Goal: Information Seeking & Learning: Check status

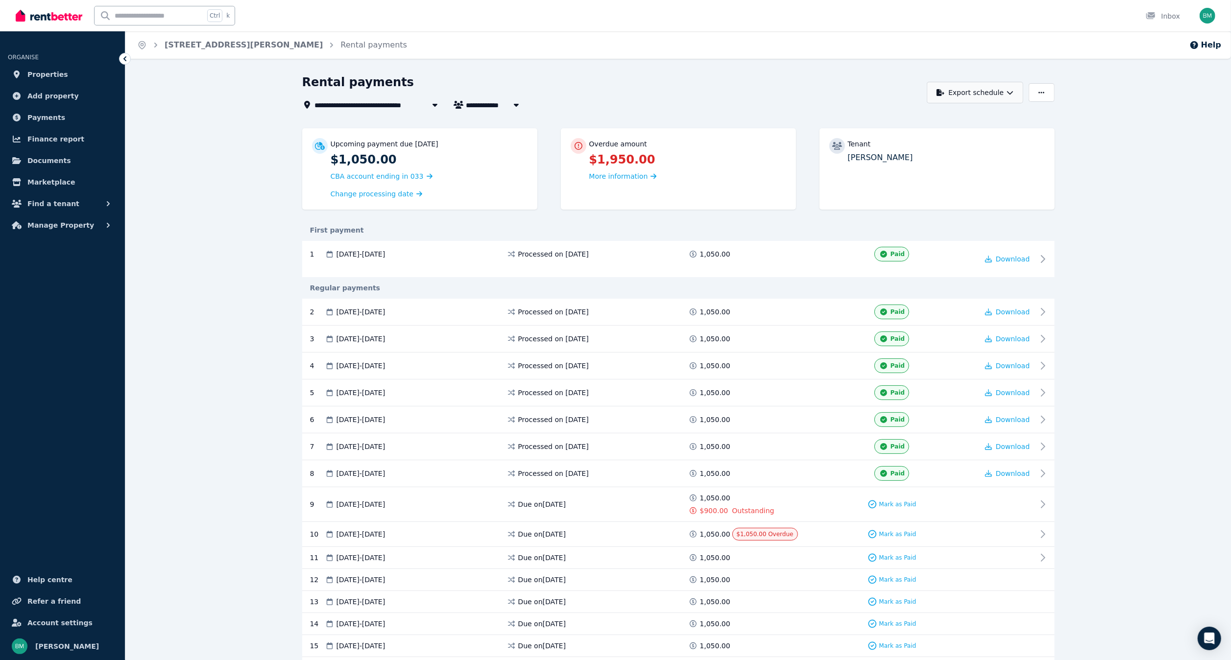
click at [990, 91] on button "Export schedule" at bounding box center [975, 93] width 96 height 22
click at [954, 116] on div "PDF" at bounding box center [975, 118] width 83 height 10
click at [45, 112] on span "Payments" at bounding box center [46, 118] width 38 height 12
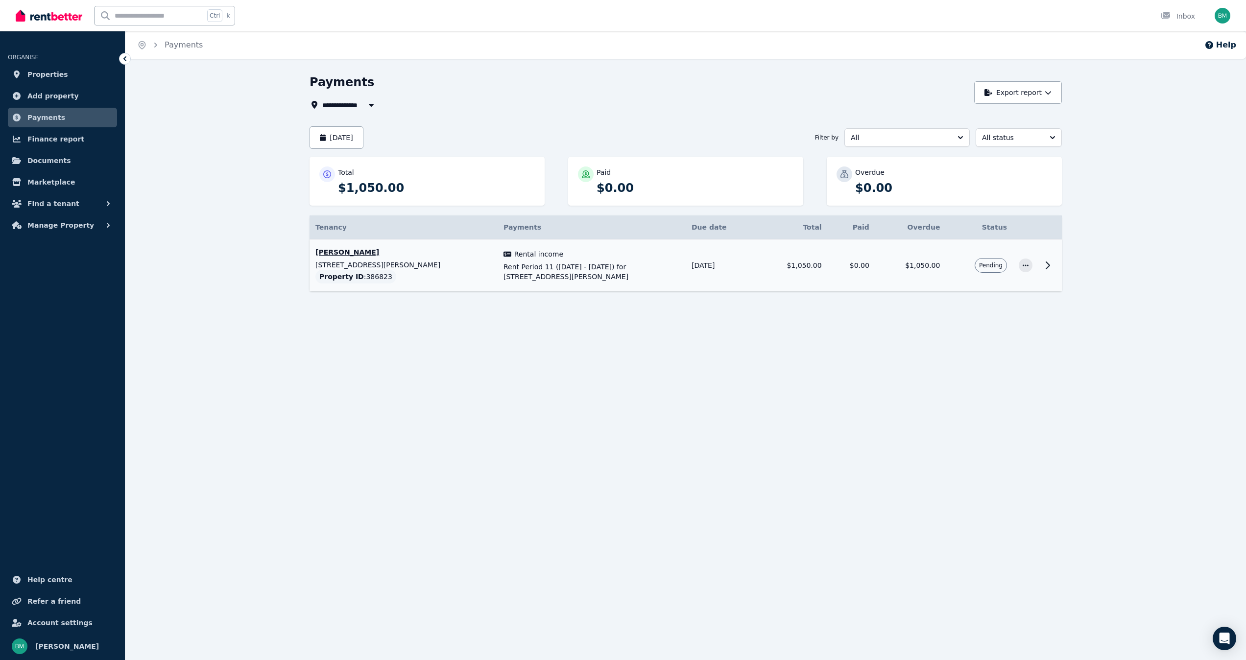
click at [338, 267] on p "[STREET_ADDRESS][PERSON_NAME]" at bounding box center [403, 265] width 176 height 10
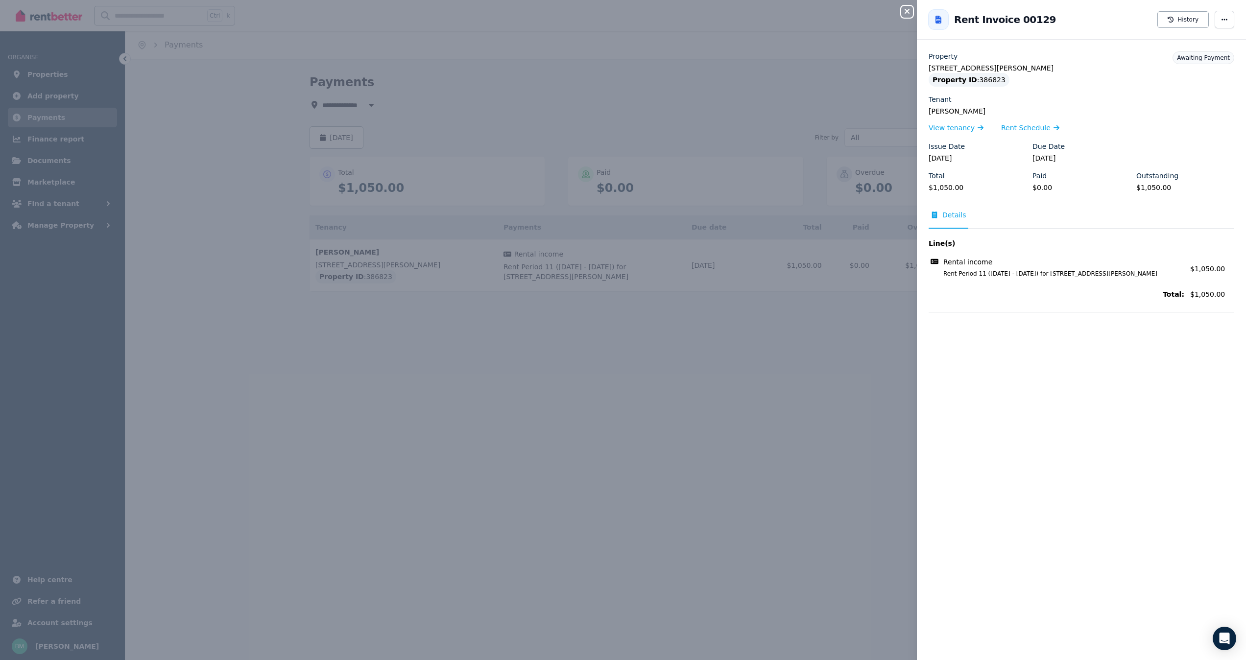
click at [359, 433] on div "Close panel Back to Rent Invoice 00129 History Property [STREET_ADDRESS][PERSON…" at bounding box center [623, 330] width 1246 height 660
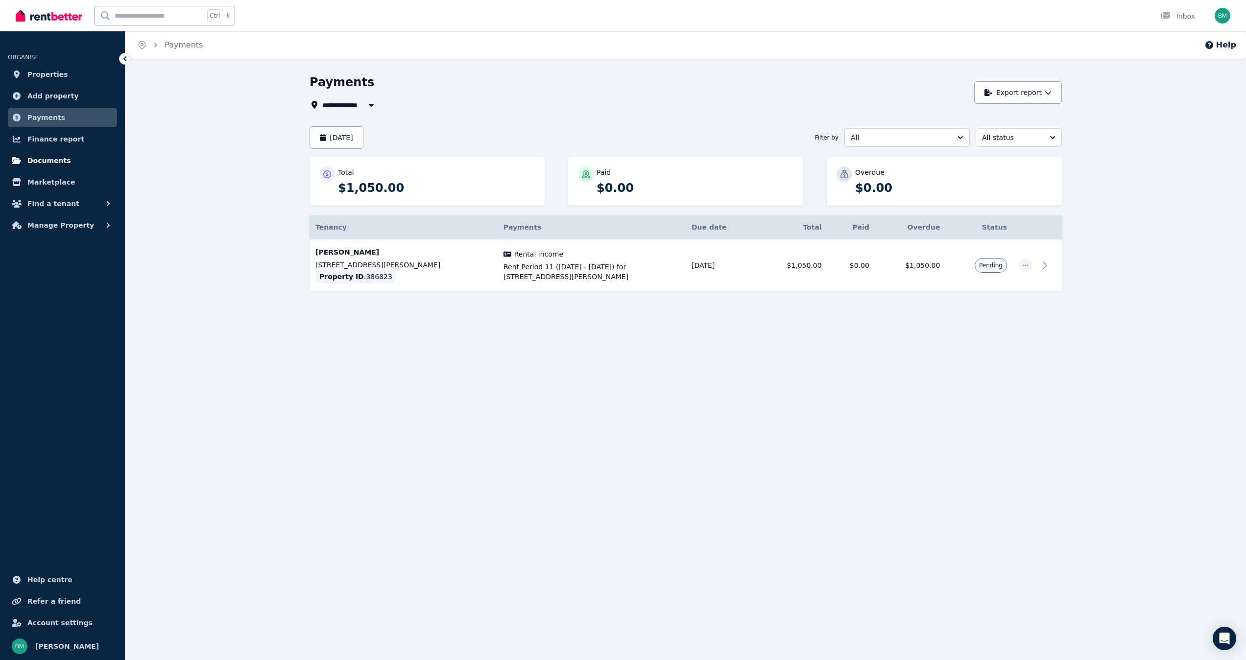
click at [46, 161] on span "Documents" at bounding box center [49, 161] width 44 height 12
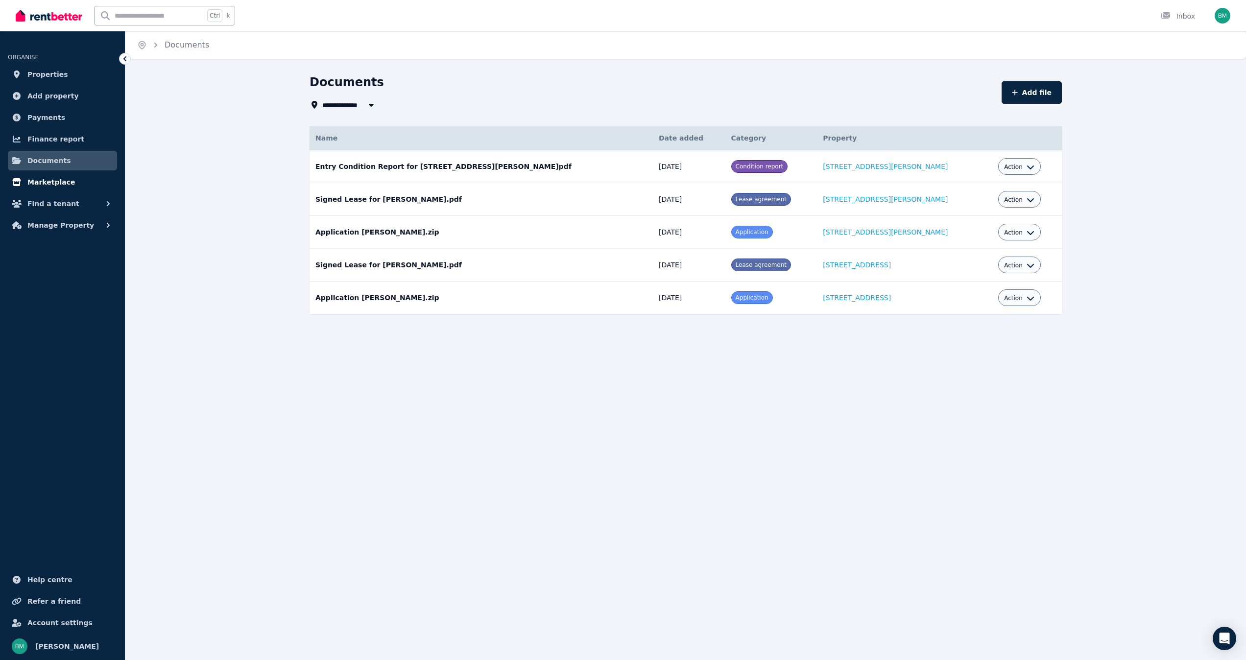
click at [46, 189] on link "Marketplace" at bounding box center [62, 182] width 109 height 20
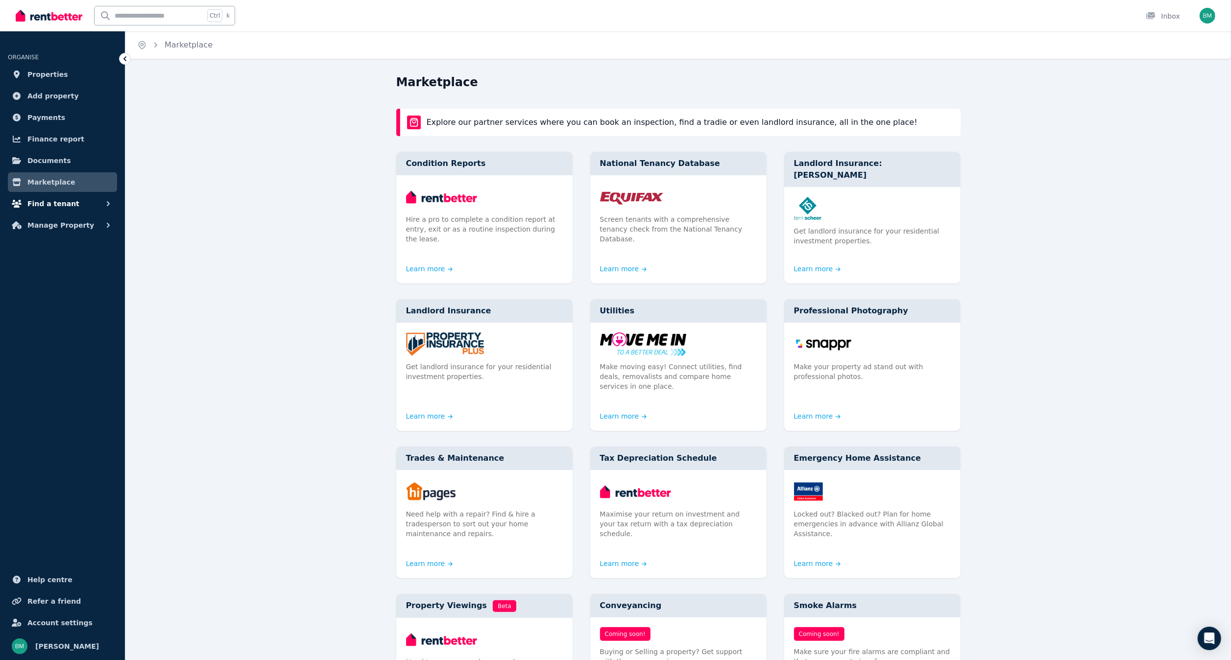
click at [43, 204] on span "Find a tenant" at bounding box center [53, 204] width 52 height 12
click at [38, 302] on span "Manage Property" at bounding box center [60, 306] width 67 height 12
click at [50, 134] on span "Finance report" at bounding box center [55, 139] width 57 height 12
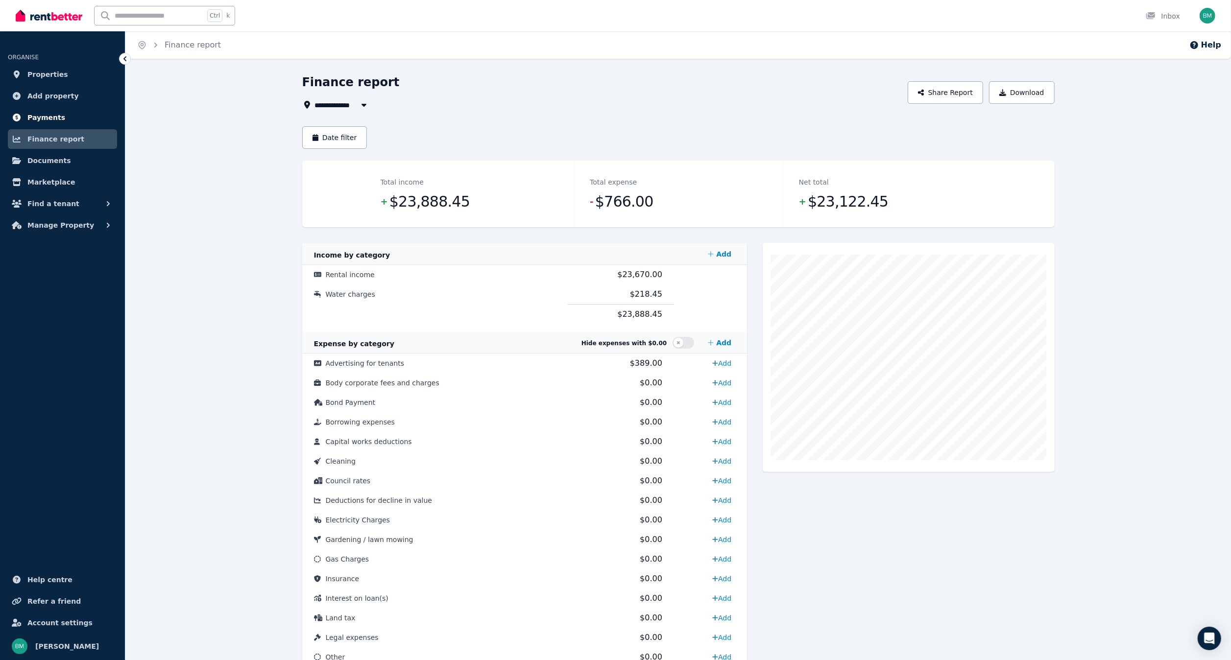
click at [49, 117] on span "Payments" at bounding box center [46, 118] width 38 height 12
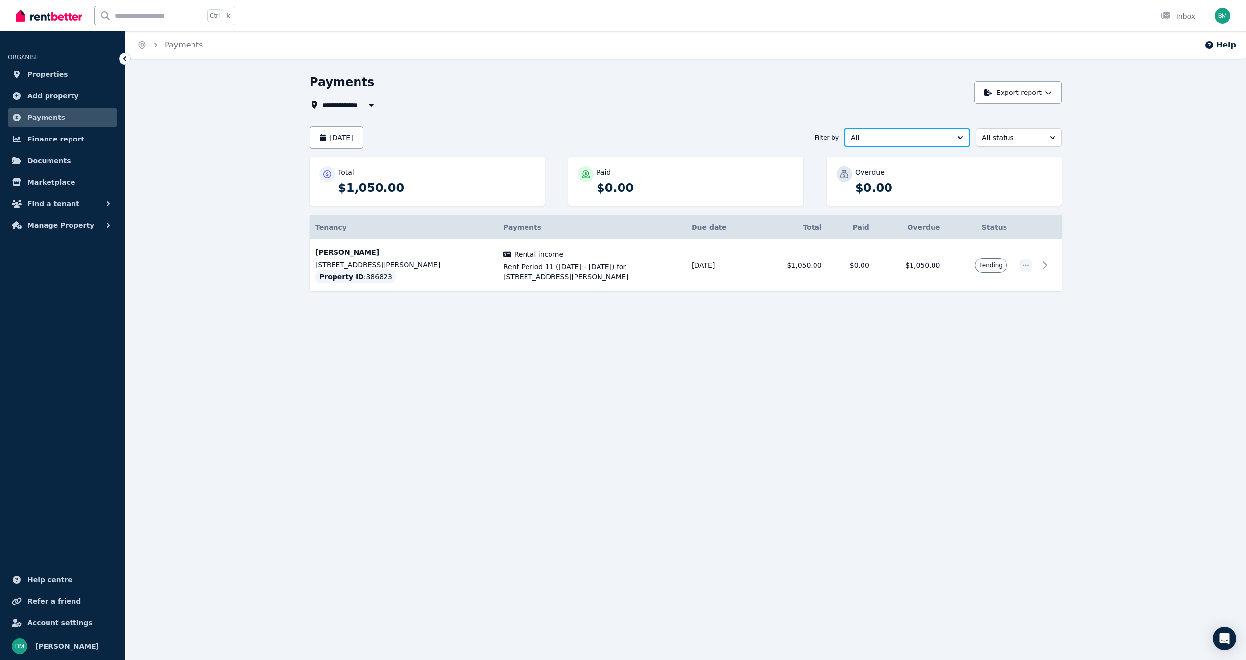
click at [910, 142] on span "All" at bounding box center [900, 138] width 99 height 10
click at [878, 191] on span "Other income" at bounding box center [901, 195] width 102 height 10
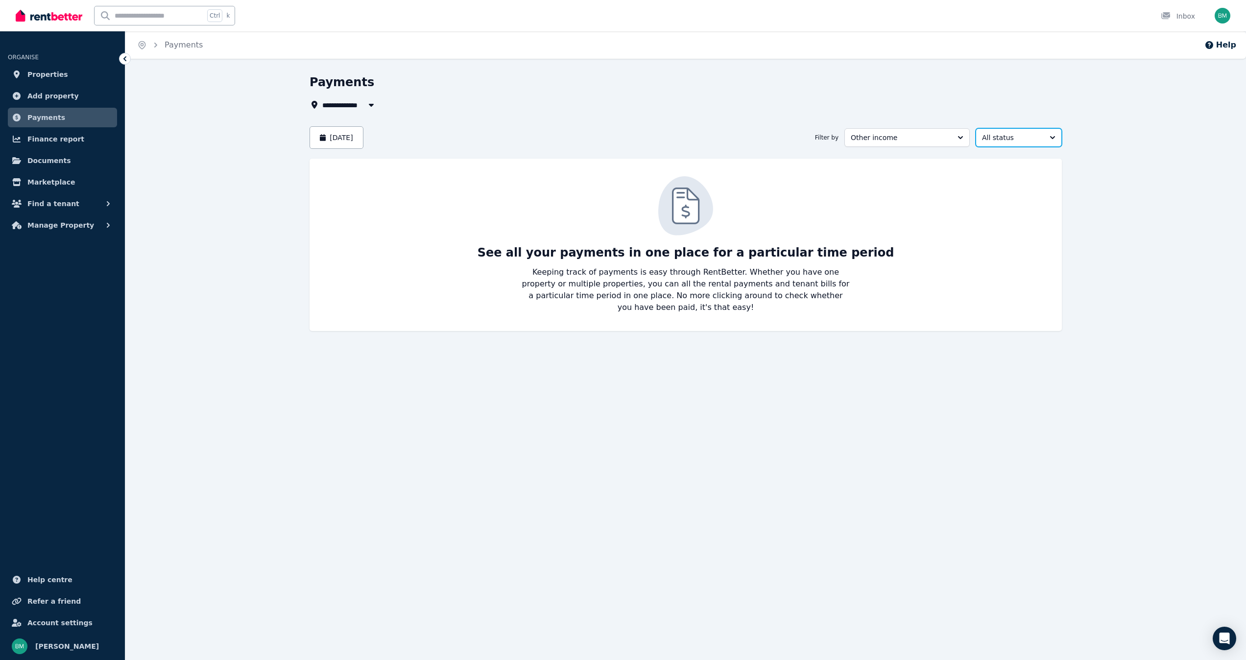
click at [1000, 142] on span "All status" at bounding box center [1012, 138] width 60 height 10
click at [1008, 234] on span "Overdue" at bounding box center [1013, 230] width 63 height 10
click at [337, 141] on button "[DATE]" at bounding box center [337, 137] width 54 height 23
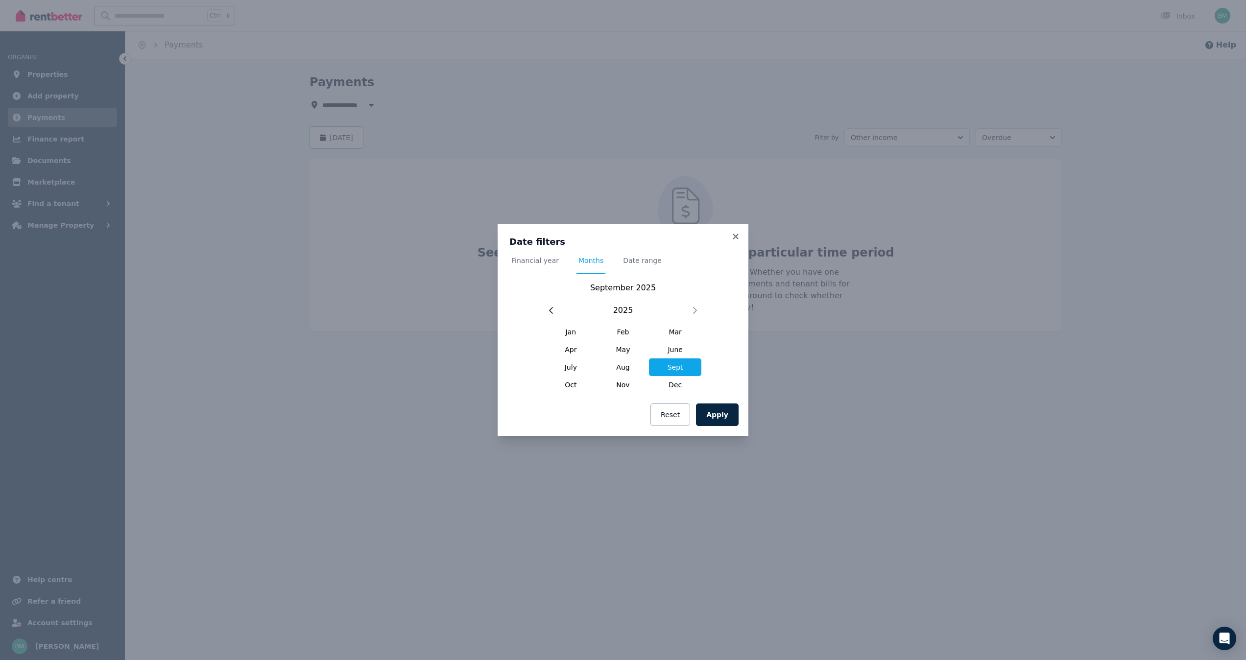
click at [502, 81] on div "Date filters Financial year Months Date range [DATE] [DATE] Feb Mar Apr May Jun…" at bounding box center [623, 330] width 1246 height 660
click at [678, 410] on button "Reset" at bounding box center [670, 415] width 40 height 23
click at [37, 97] on div "Date filters Financial year Months Date range [DATE] [DATE] Feb Mar Apr May Jun…" at bounding box center [623, 330] width 1246 height 660
click at [729, 236] on h3 "Date filters" at bounding box center [622, 242] width 227 height 12
click at [734, 236] on icon at bounding box center [736, 236] width 10 height 9
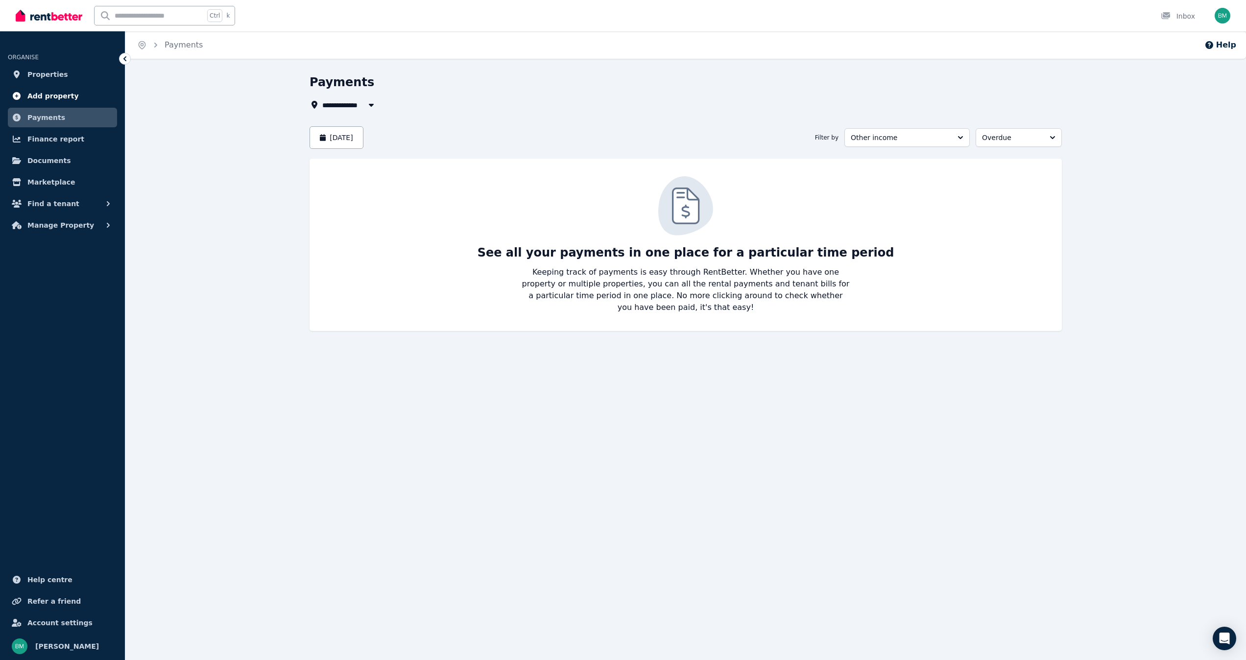
click at [46, 96] on span "Add property" at bounding box center [52, 96] width 51 height 12
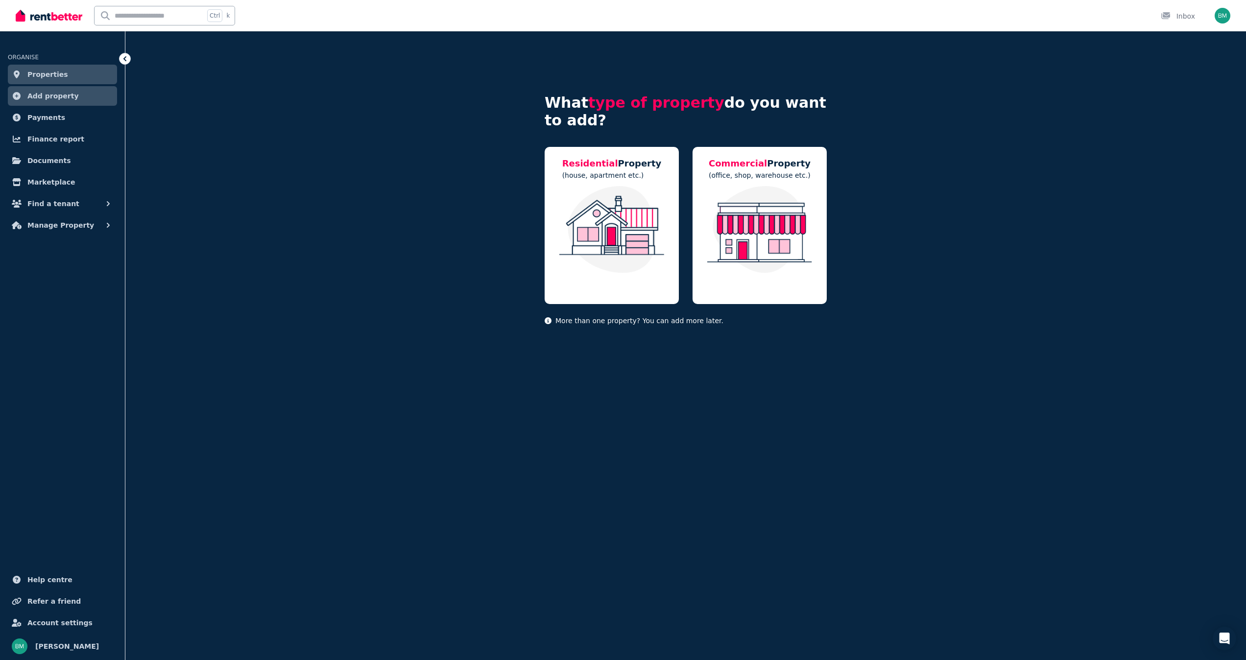
click at [48, 76] on span "Properties" at bounding box center [47, 75] width 41 height 12
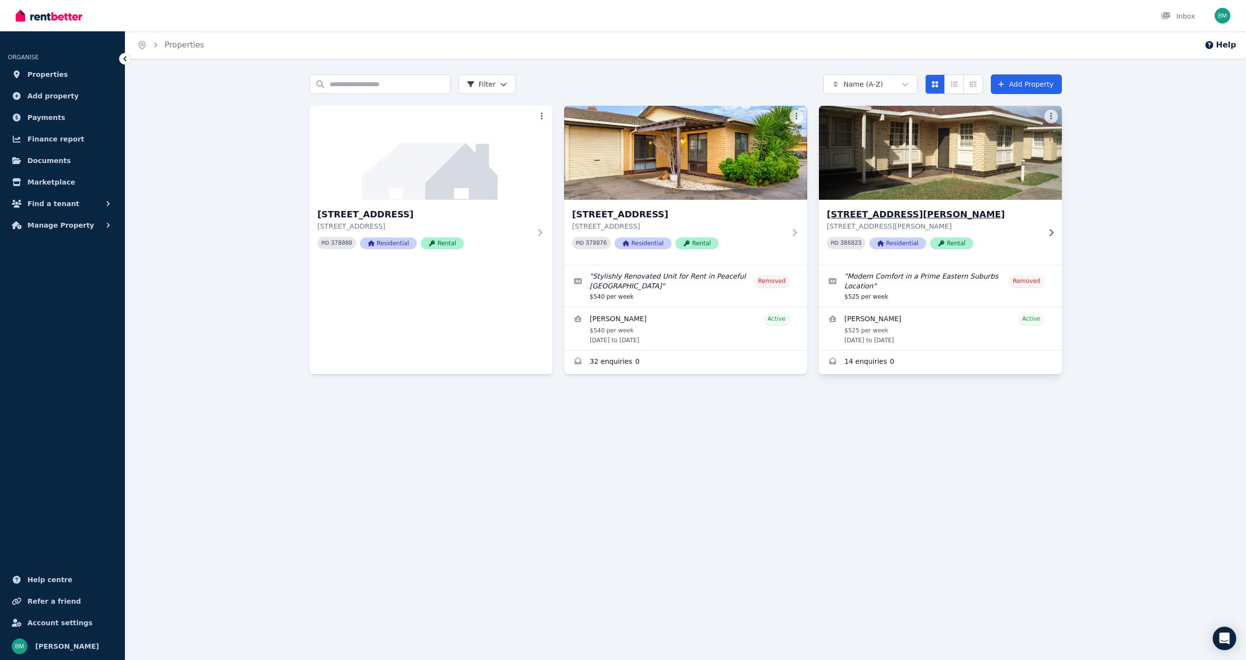
click at [845, 207] on div "[STREET_ADDRESS][PERSON_NAME][PERSON_NAME] PID 386823 Residential Rental" at bounding box center [940, 232] width 243 height 65
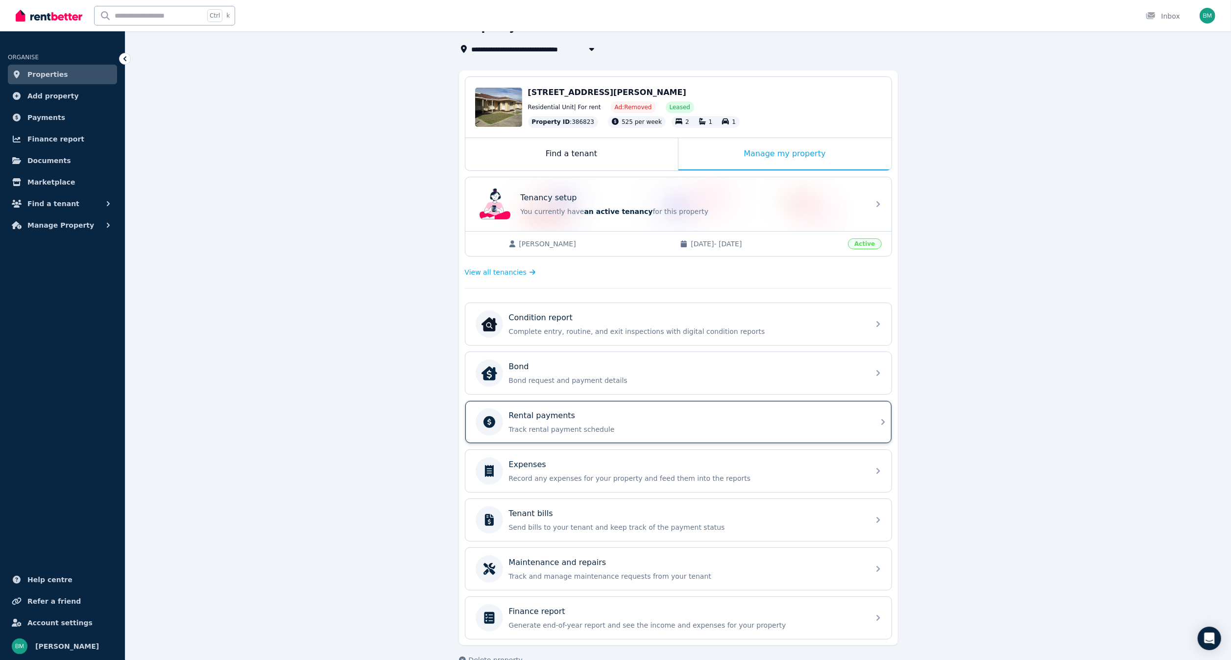
scroll to position [84, 0]
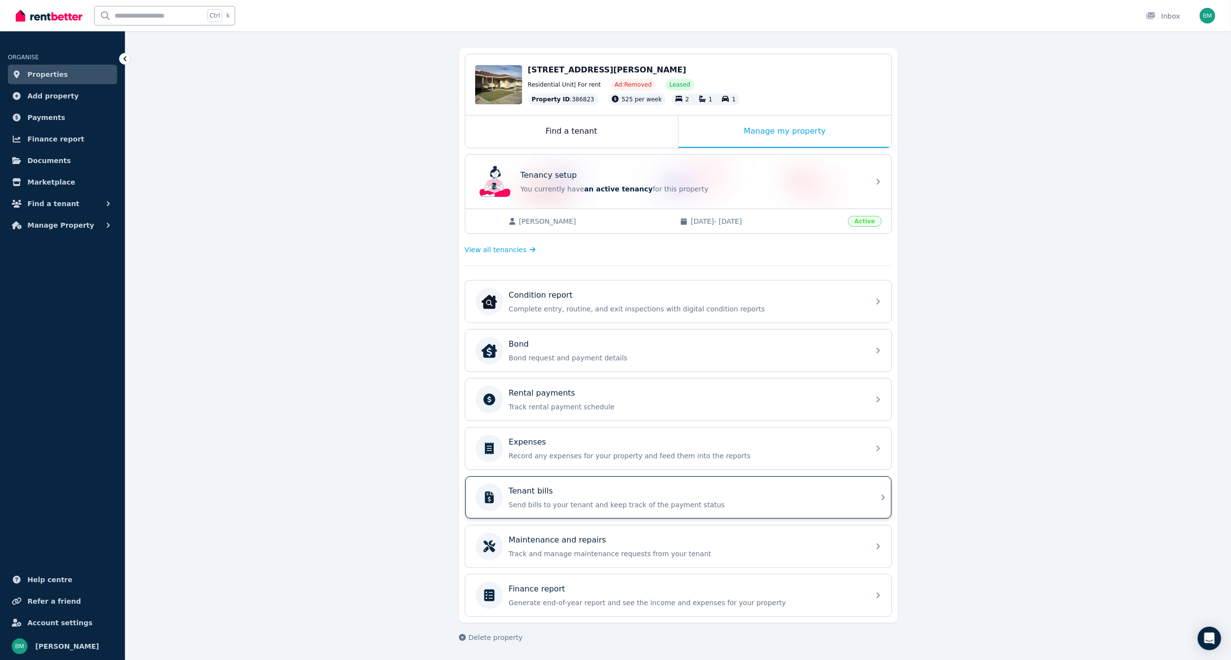
click at [590, 492] on div "Tenant bills" at bounding box center [686, 491] width 355 height 12
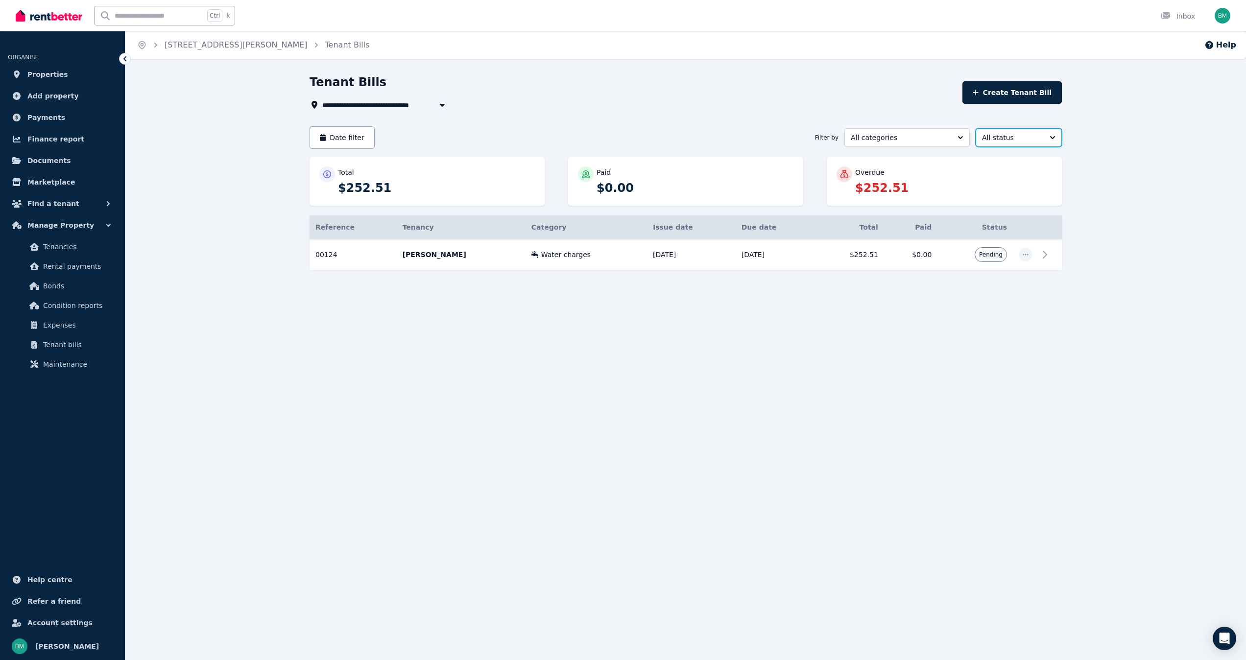
click at [1060, 141] on button "All status" at bounding box center [1019, 137] width 86 height 19
click at [1123, 142] on div "**********" at bounding box center [685, 189] width 1121 height 231
click at [641, 100] on div "**********" at bounding box center [633, 105] width 647 height 12
click at [727, 104] on div "**********" at bounding box center [633, 105] width 647 height 12
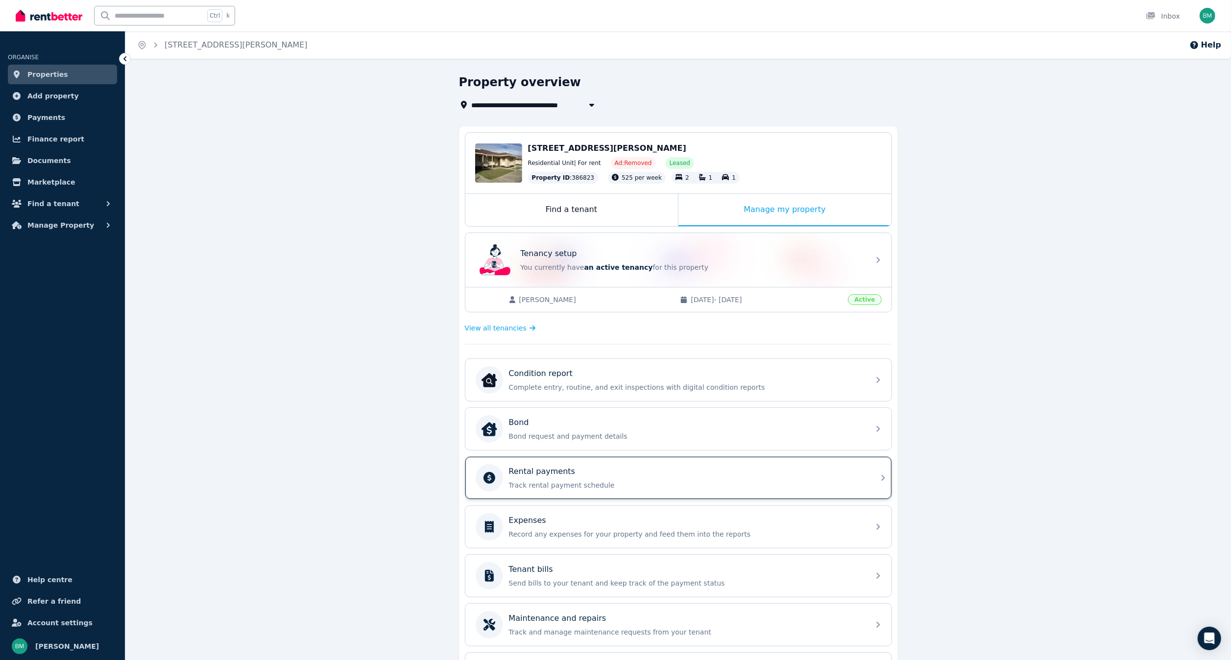
click at [555, 472] on p "Rental payments" at bounding box center [542, 472] width 67 height 12
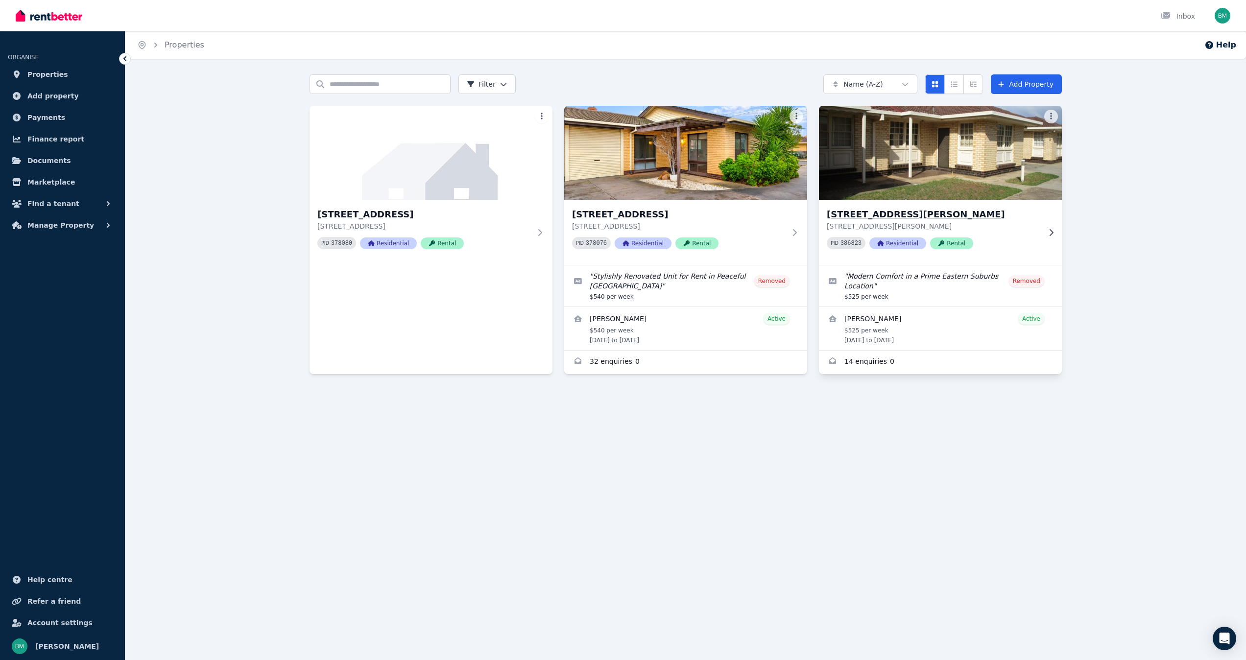
click at [894, 216] on h3 "[STREET_ADDRESS][PERSON_NAME]" at bounding box center [934, 215] width 214 height 14
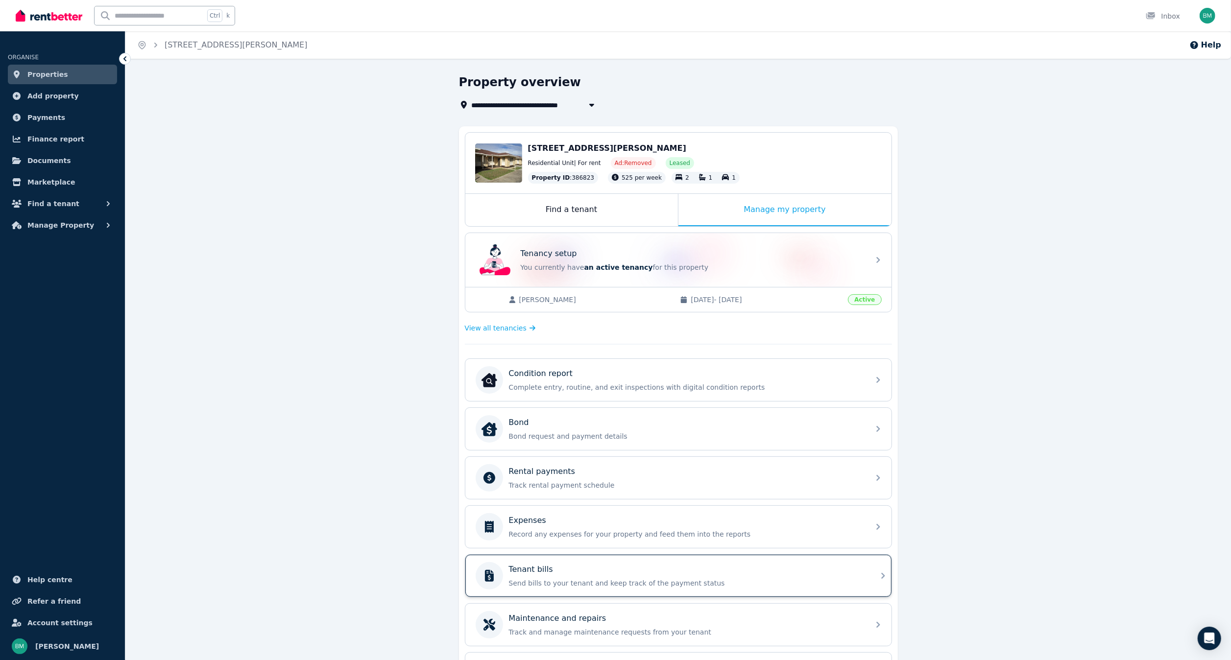
click at [554, 571] on div "Tenant bills" at bounding box center [686, 570] width 355 height 12
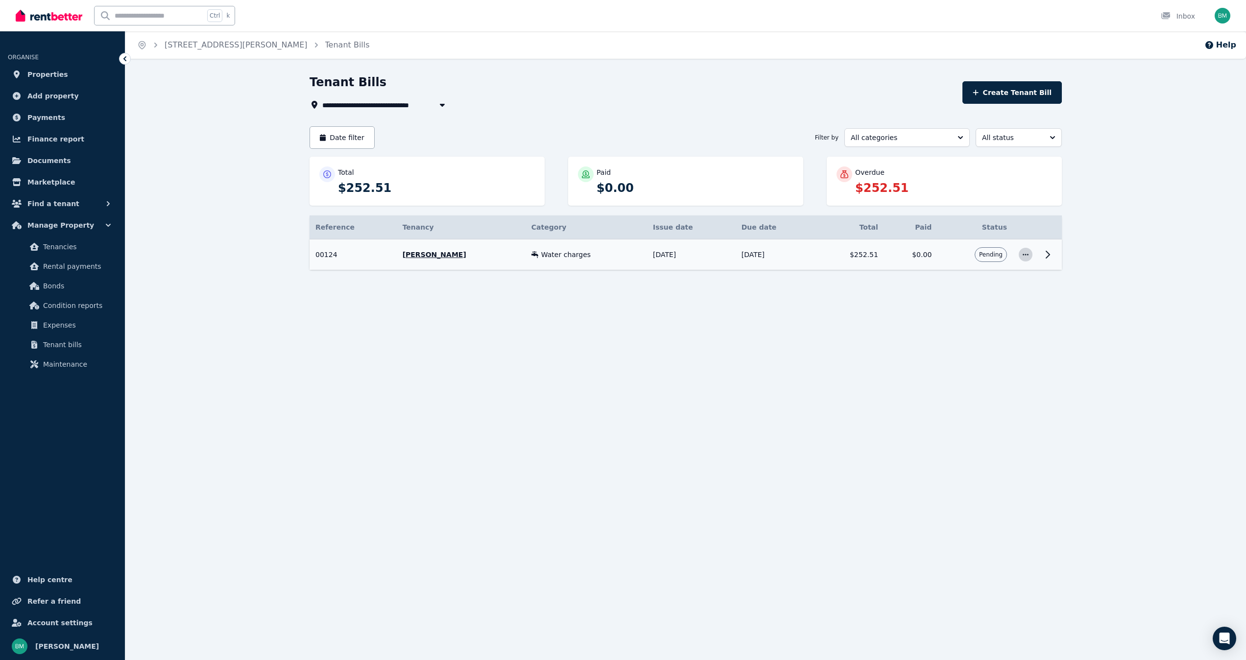
click at [1024, 257] on icon "button" at bounding box center [1026, 254] width 8 height 7
click at [970, 377] on span "History" at bounding box center [993, 379] width 63 height 12
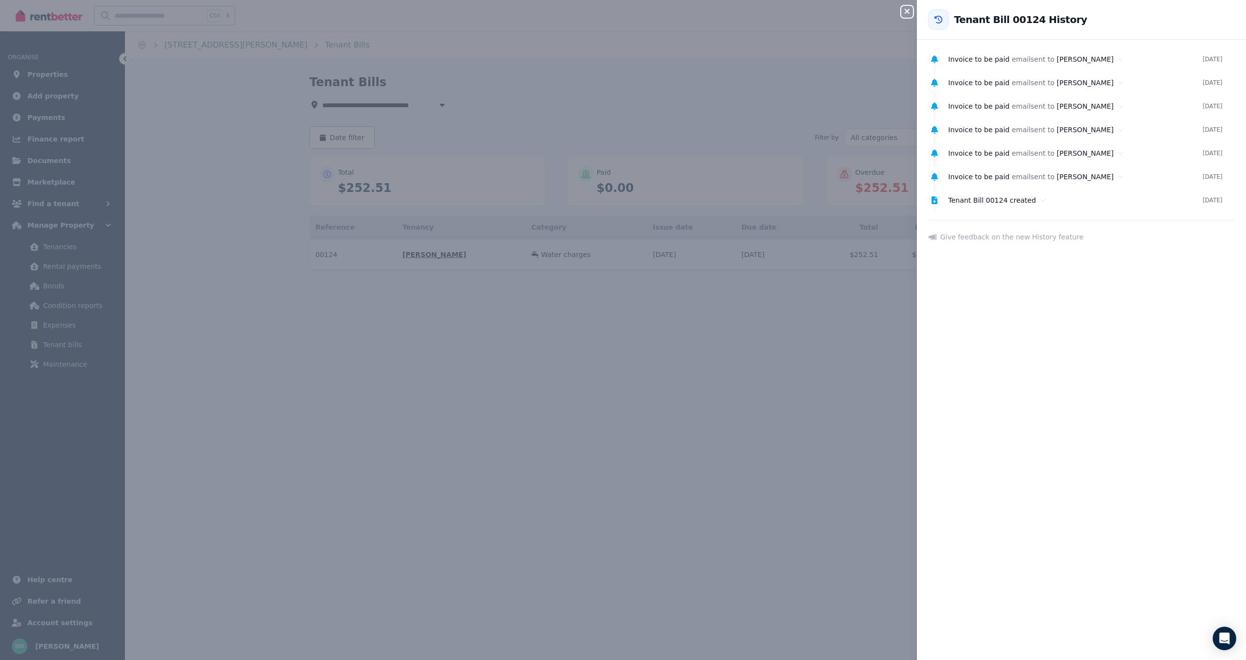
click at [800, 379] on div "Close panel Back to Tenant Bill 00124 History Invoice to be paid email sent to …" at bounding box center [623, 330] width 1246 height 660
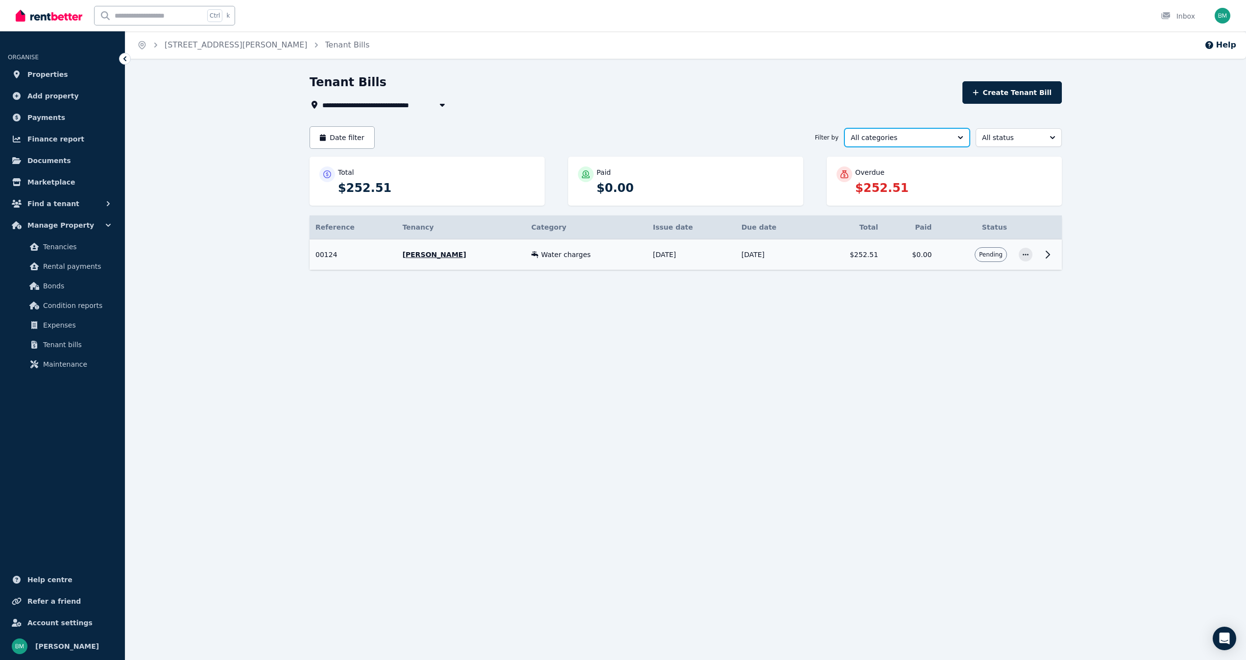
click at [865, 135] on span "All categories" at bounding box center [900, 138] width 99 height 10
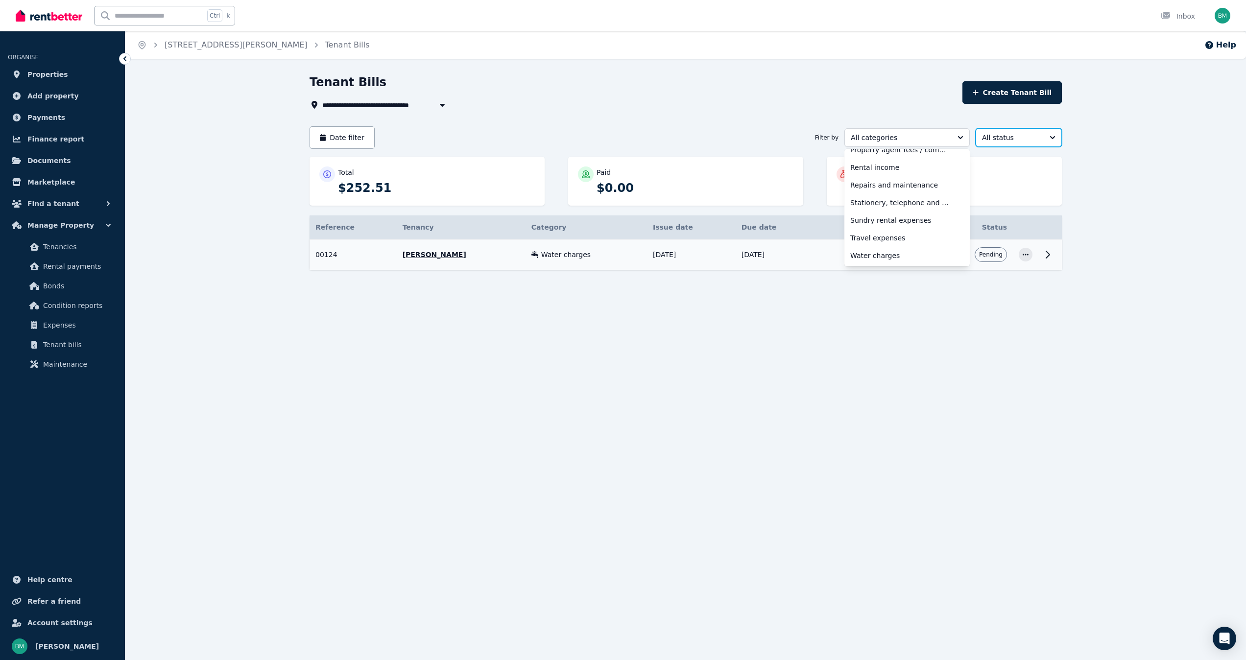
click at [1010, 142] on span "All status" at bounding box center [1012, 138] width 60 height 10
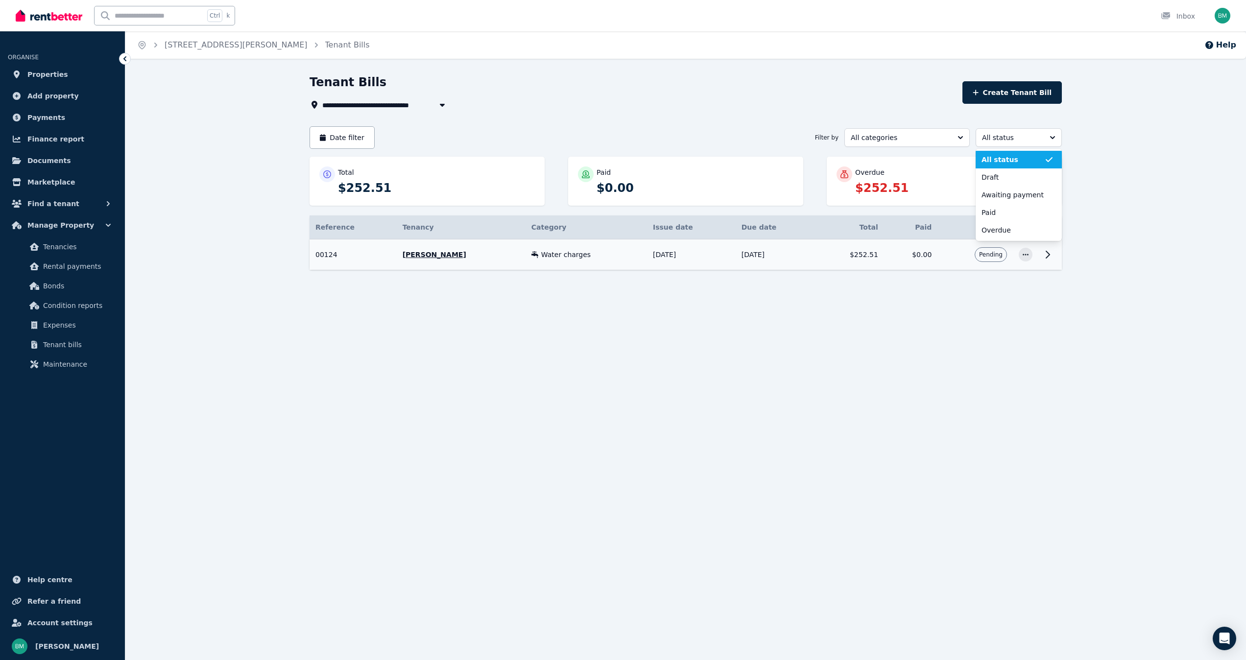
click at [1162, 122] on div "**********" at bounding box center [685, 189] width 1121 height 231
click at [1172, 20] on div at bounding box center [1169, 16] width 16 height 10
click at [1053, 139] on button "All status" at bounding box center [1019, 137] width 86 height 19
click at [1021, 261] on span "button" at bounding box center [1026, 255] width 14 height 14
click at [966, 381] on span "History" at bounding box center [993, 379] width 63 height 12
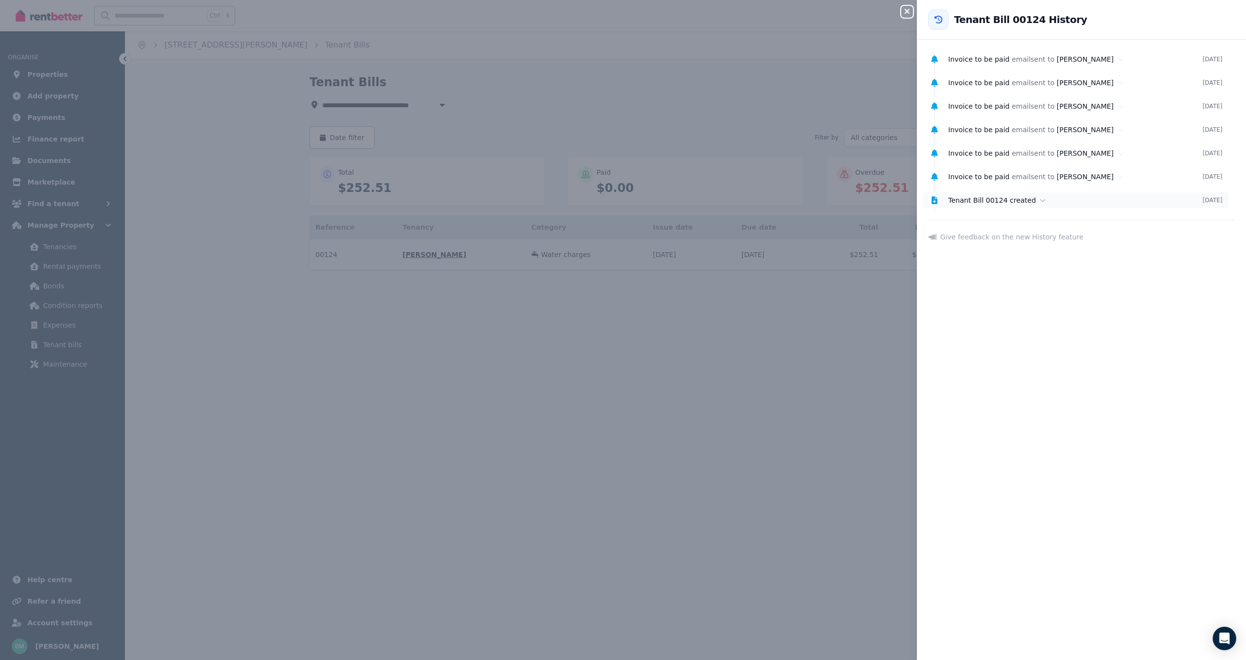
click at [965, 200] on span "Tenant Bill 00124 created" at bounding box center [992, 200] width 88 height 8
click at [933, 200] on icon at bounding box center [935, 200] width 6 height 8
click at [969, 201] on span "Tenant Bill 00124 created" at bounding box center [992, 200] width 88 height 8
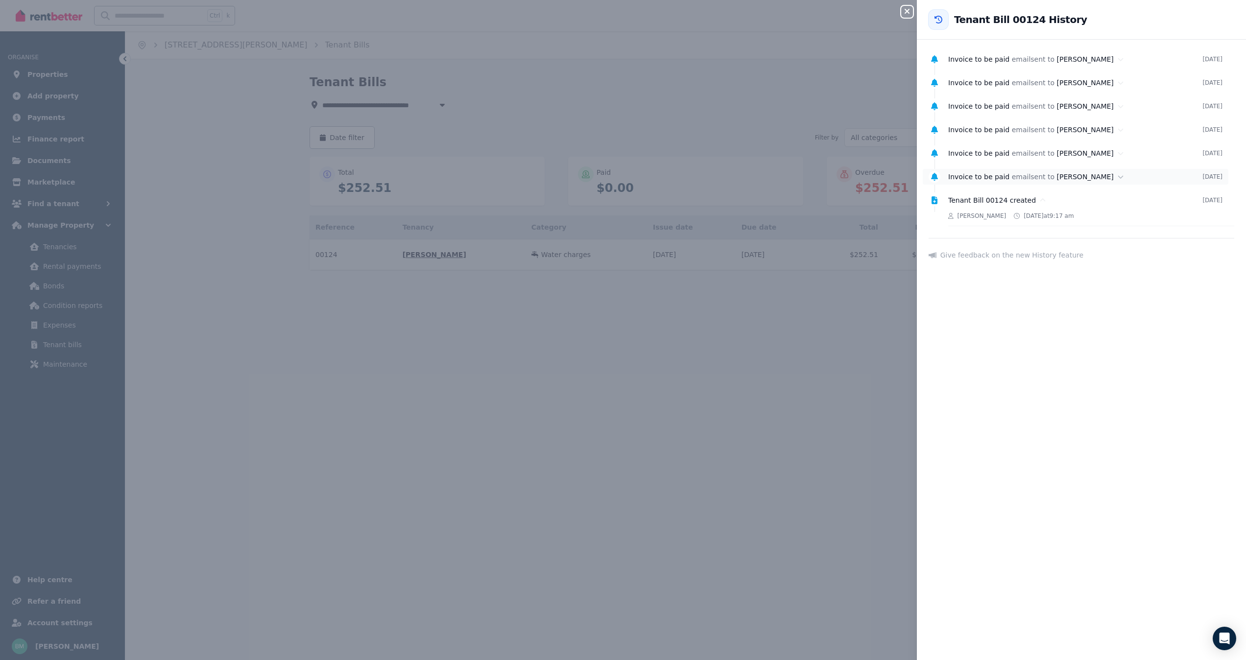
click at [976, 180] on span "Invoice to be paid" at bounding box center [978, 177] width 61 height 8
click at [982, 242] on button "View Email content" at bounding box center [992, 240] width 61 height 8
click at [934, 412] on icon at bounding box center [935, 416] width 10 height 8
click at [972, 412] on span "Tenant Bill 00124 created" at bounding box center [992, 416] width 88 height 8
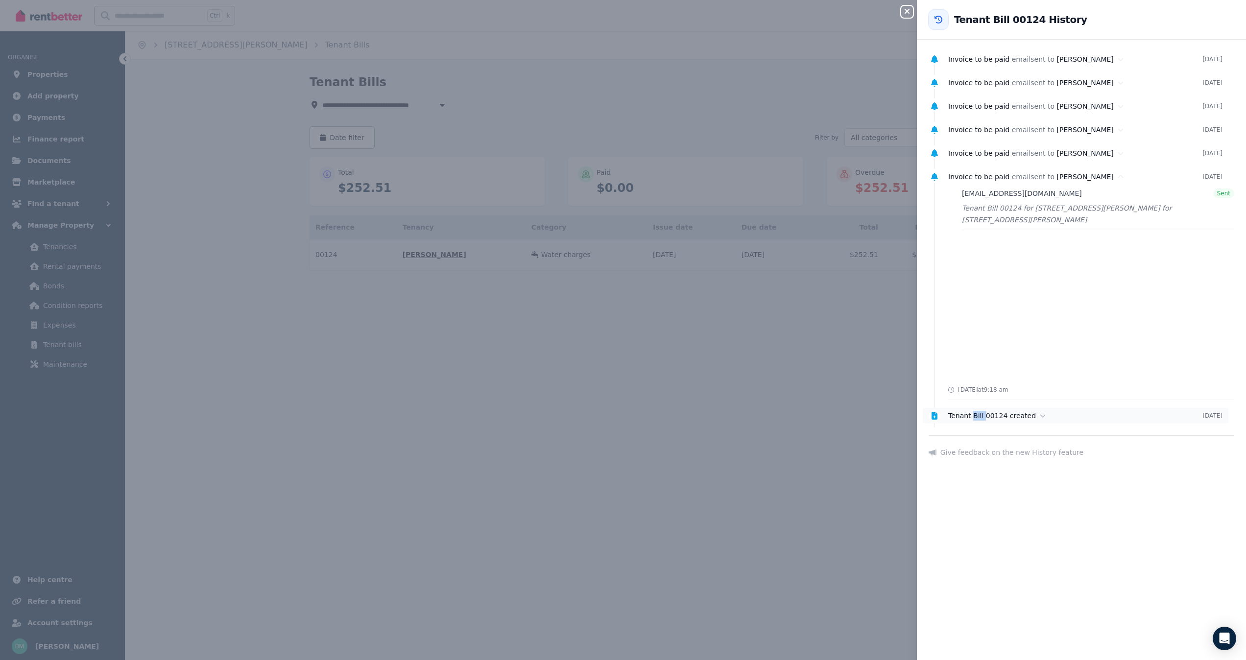
click at [972, 412] on span "Tenant Bill 00124 created" at bounding box center [992, 416] width 88 height 8
drag, startPoint x: 972, startPoint y: 412, endPoint x: 965, endPoint y: 412, distance: 6.9
click at [965, 412] on span "Tenant Bill 00124 created" at bounding box center [992, 416] width 88 height 8
click at [990, 60] on span "Invoice to be paid" at bounding box center [978, 59] width 61 height 8
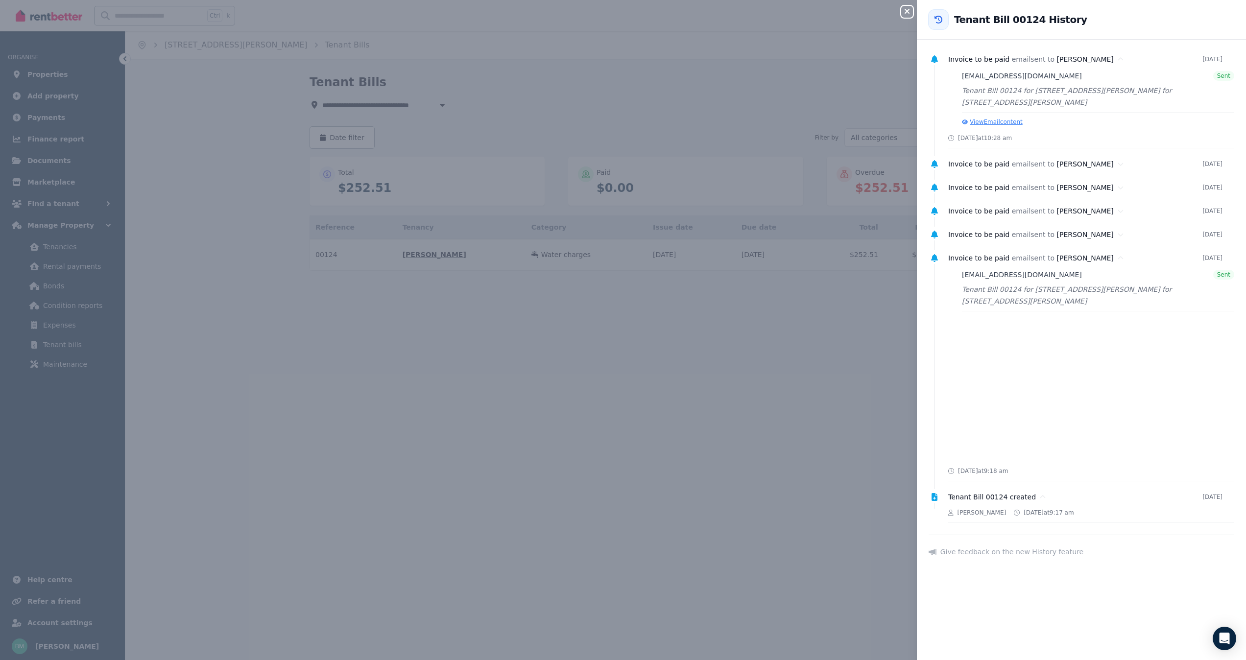
click at [1009, 119] on button "View Email content" at bounding box center [992, 122] width 61 height 8
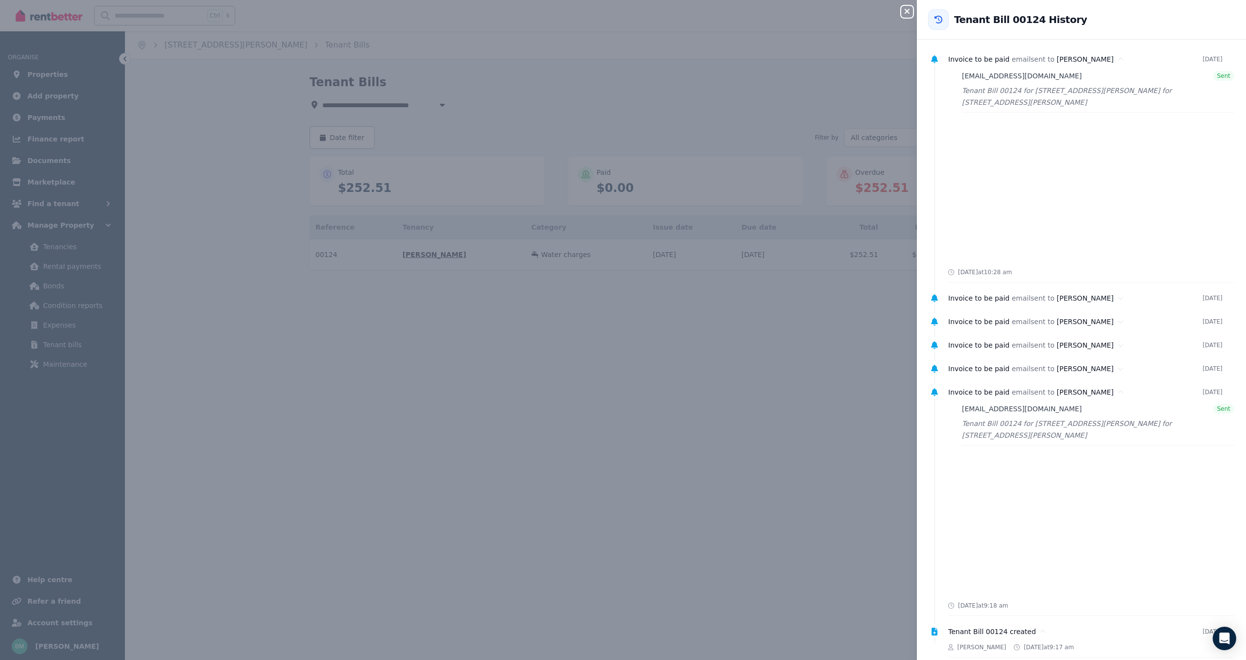
click at [665, 448] on div "Close panel Back to Tenant Bill 00124 History Invoice to be paid email sent to …" at bounding box center [623, 330] width 1246 height 660
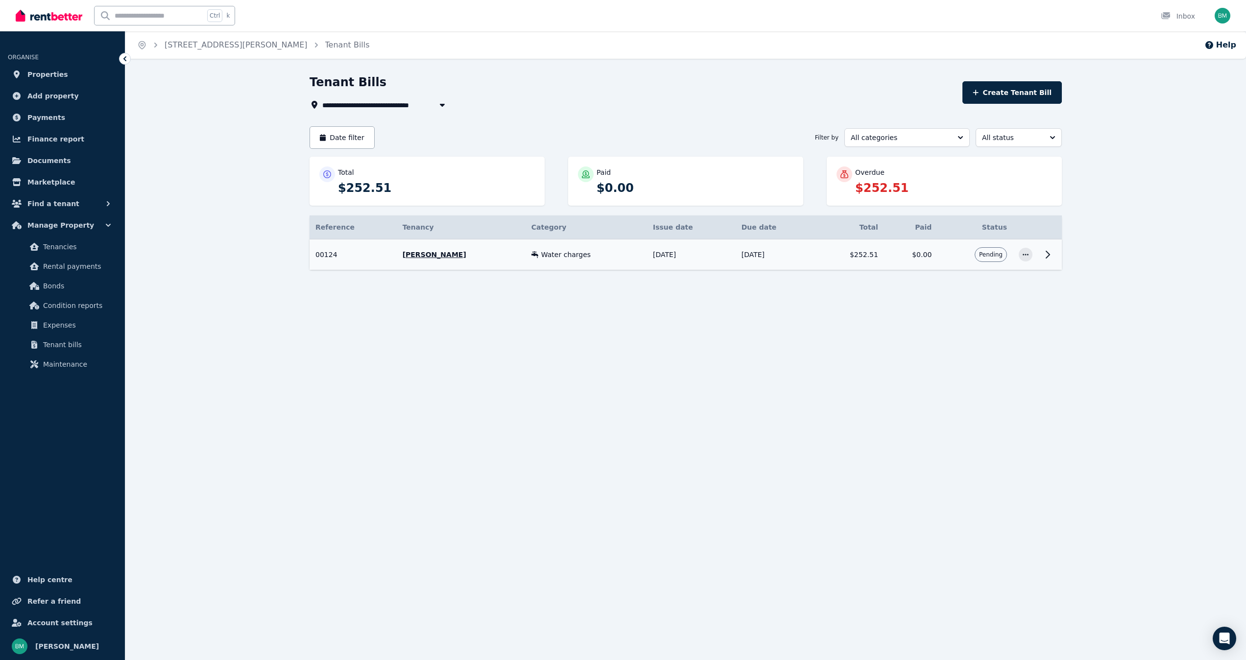
click at [541, 253] on span "Water charges" at bounding box center [565, 255] width 49 height 10
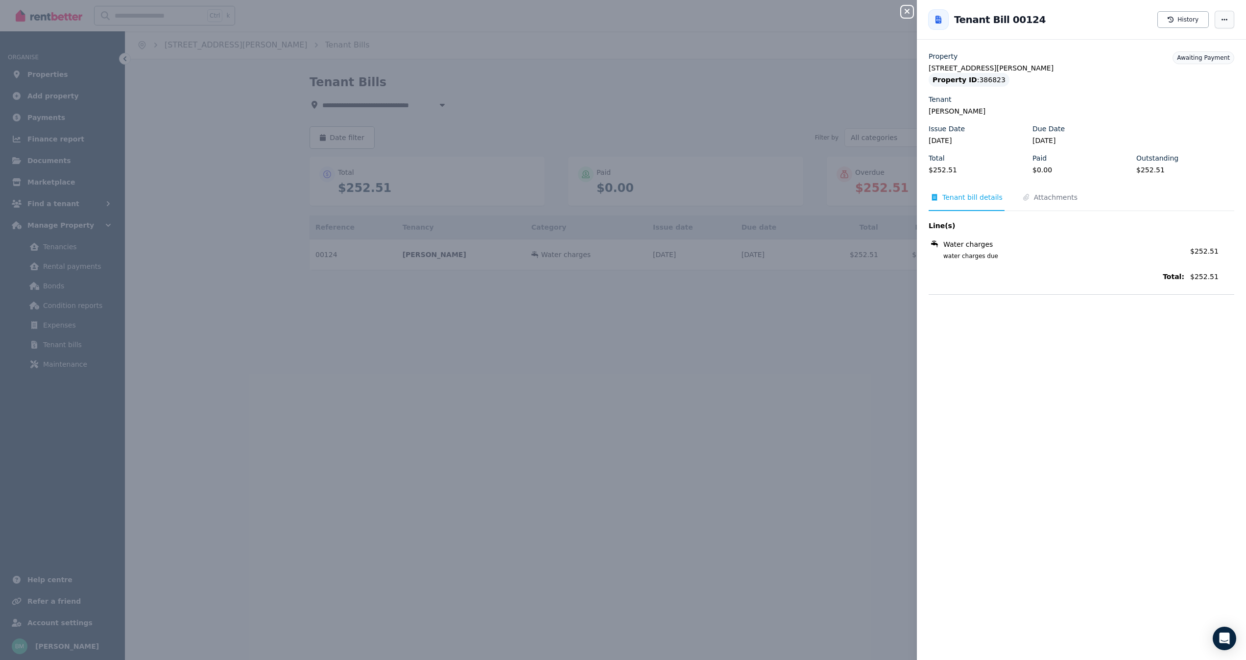
click at [1221, 20] on icon "button" at bounding box center [1225, 19] width 8 height 7
click at [1162, 20] on button "History" at bounding box center [1182, 19] width 51 height 17
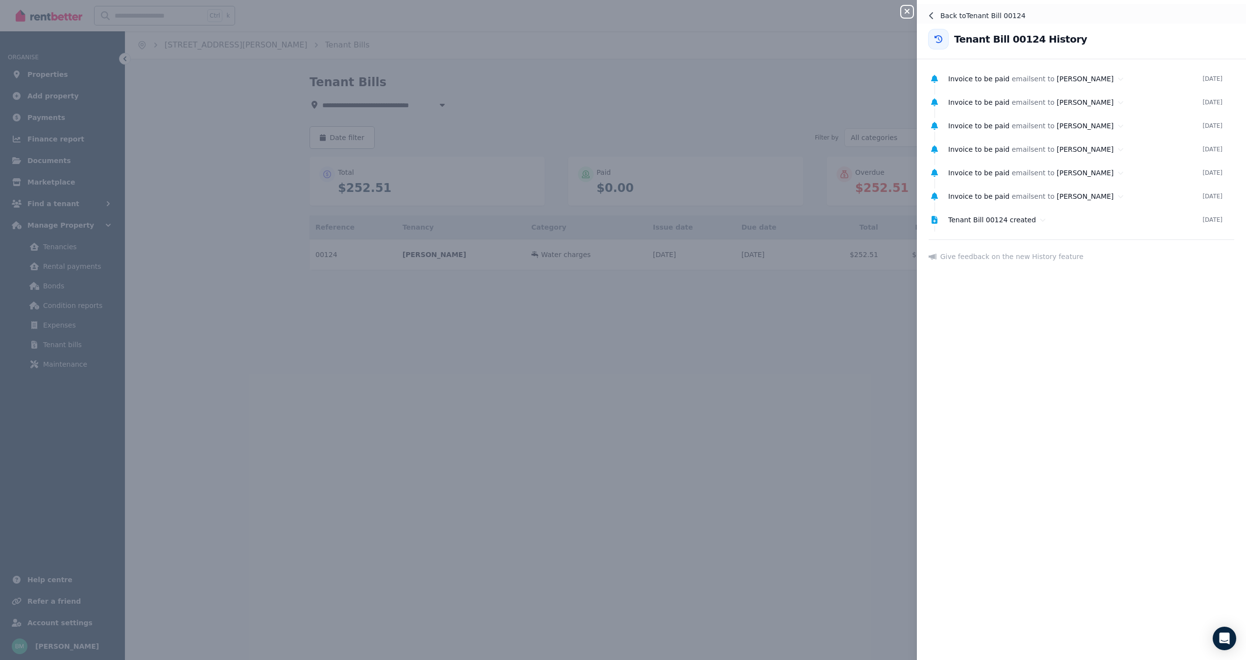
click at [933, 16] on icon at bounding box center [932, 16] width 8 height 8
